Goal: Obtain resource: Obtain resource

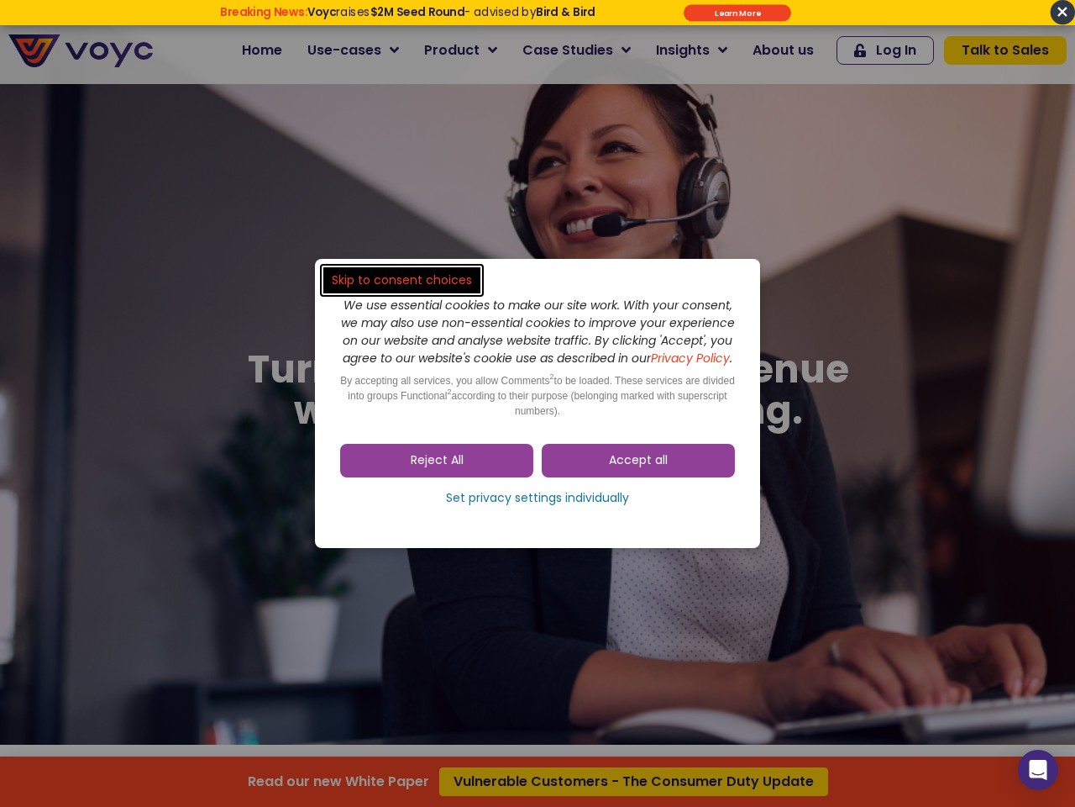
click at [638, 469] on span "Accept all" at bounding box center [638, 460] width 59 height 17
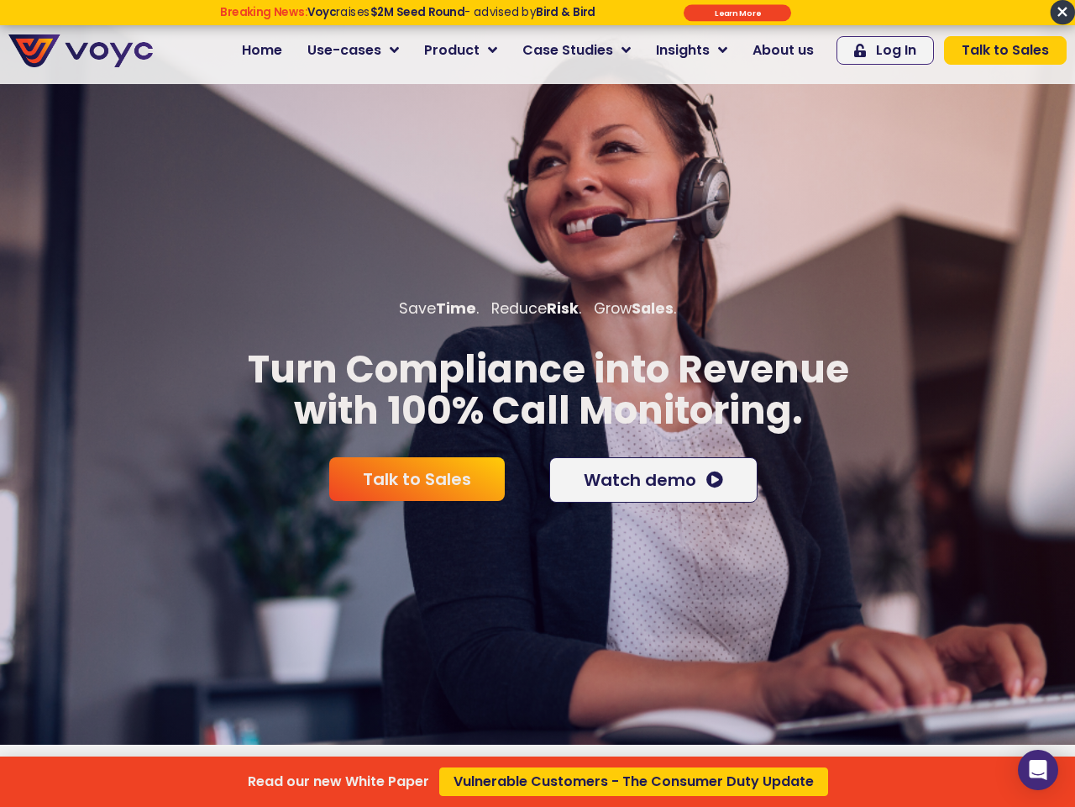
click at [437, 469] on div "Read our new White Paper Vulnerable Customers - The Consumer Duty Update" at bounding box center [537, 403] width 1075 height 807
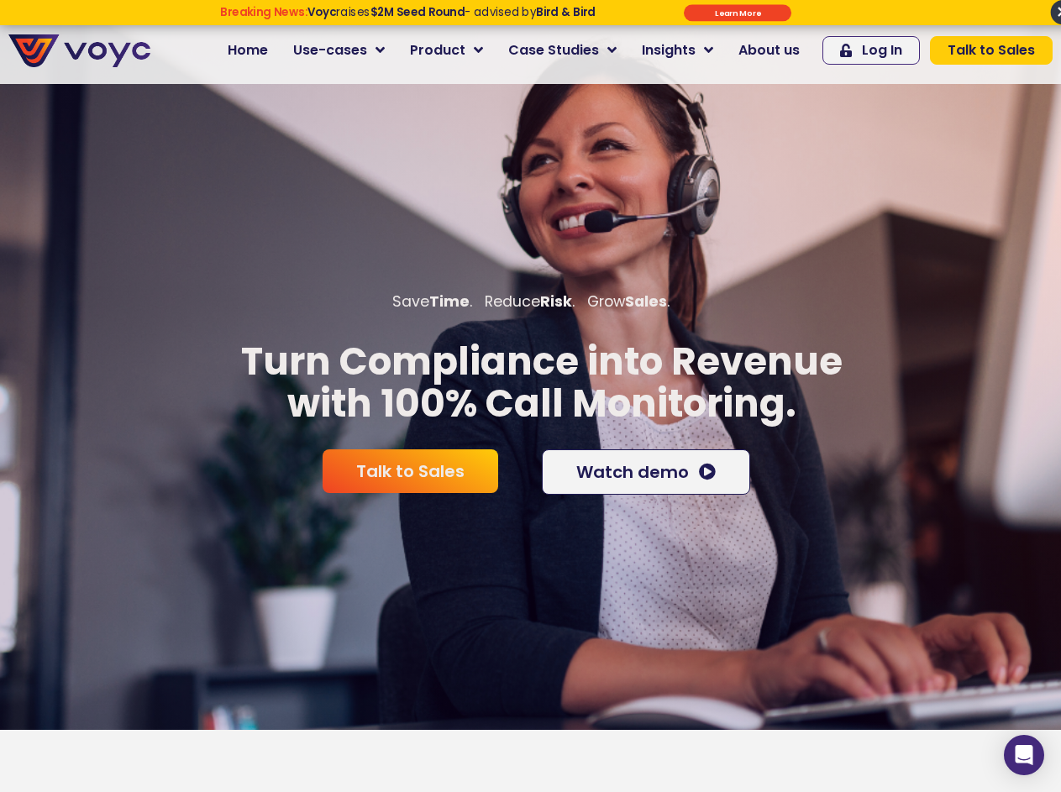
click at [538, 503] on div "Talk to Sales Watch demo" at bounding box center [530, 472] width 445 height 62
